Goal: Check status: Check status

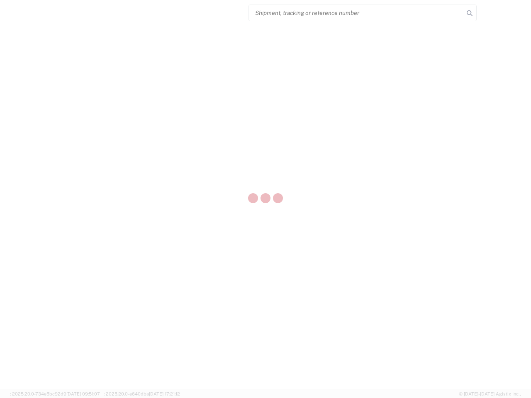
select select "US"
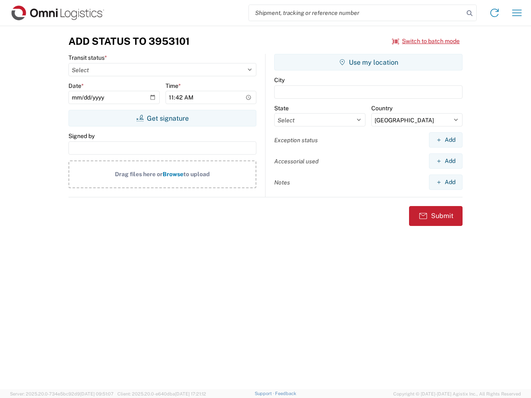
click at [356, 13] on input "search" at bounding box center [356, 13] width 215 height 16
click at [469, 13] on icon at bounding box center [470, 13] width 12 height 12
click at [494, 13] on icon at bounding box center [494, 12] width 13 height 13
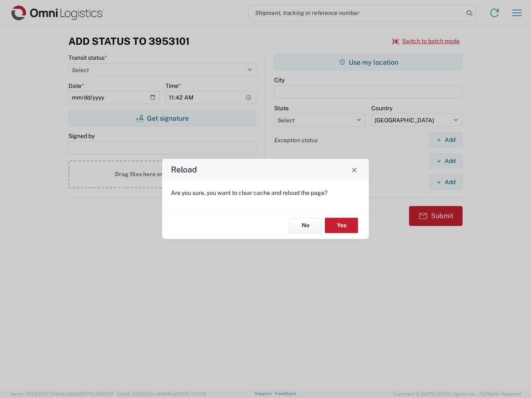
click at [426, 41] on div "Reload Are you sure, you want to clear cache and reload the page? No Yes" at bounding box center [265, 199] width 531 height 398
click at [162, 118] on div "Reload Are you sure, you want to clear cache and reload the page? No Yes" at bounding box center [265, 199] width 531 height 398
click at [368, 62] on div "Reload Are you sure, you want to clear cache and reload the page? No Yes" at bounding box center [265, 199] width 531 height 398
click at [445, 140] on div "Reload Are you sure, you want to clear cache and reload the page? No Yes" at bounding box center [265, 199] width 531 height 398
click at [445, 161] on div "Reload Are you sure, you want to clear cache and reload the page? No Yes" at bounding box center [265, 199] width 531 height 398
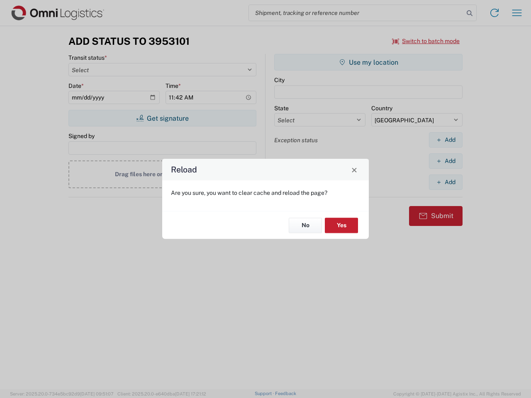
click at [445, 182] on div "Reload Are you sure, you want to clear cache and reload the page? No Yes" at bounding box center [265, 199] width 531 height 398
